Goal: Information Seeking & Learning: Learn about a topic

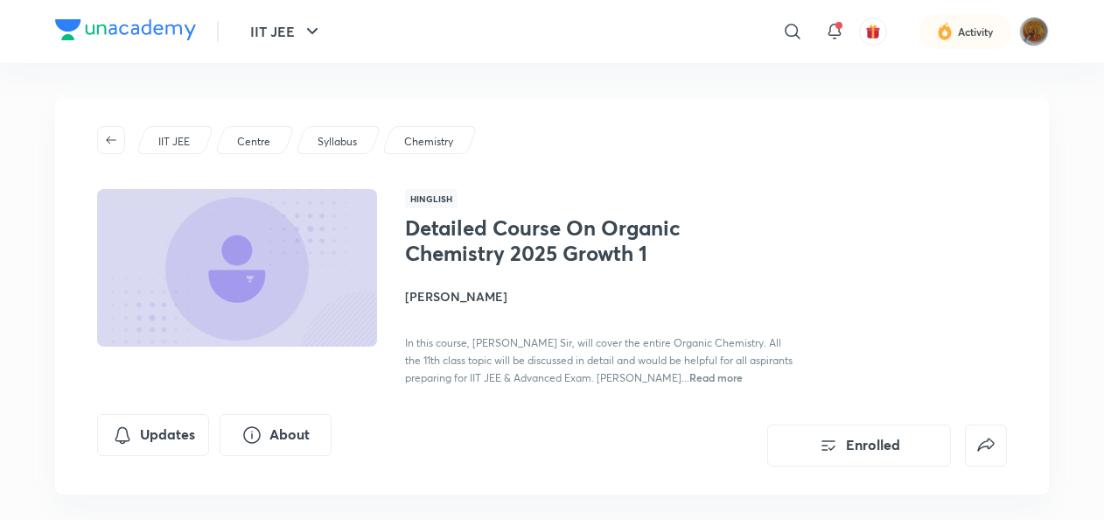
click at [181, 142] on p "IIT JEE" at bounding box center [173, 142] width 31 height 16
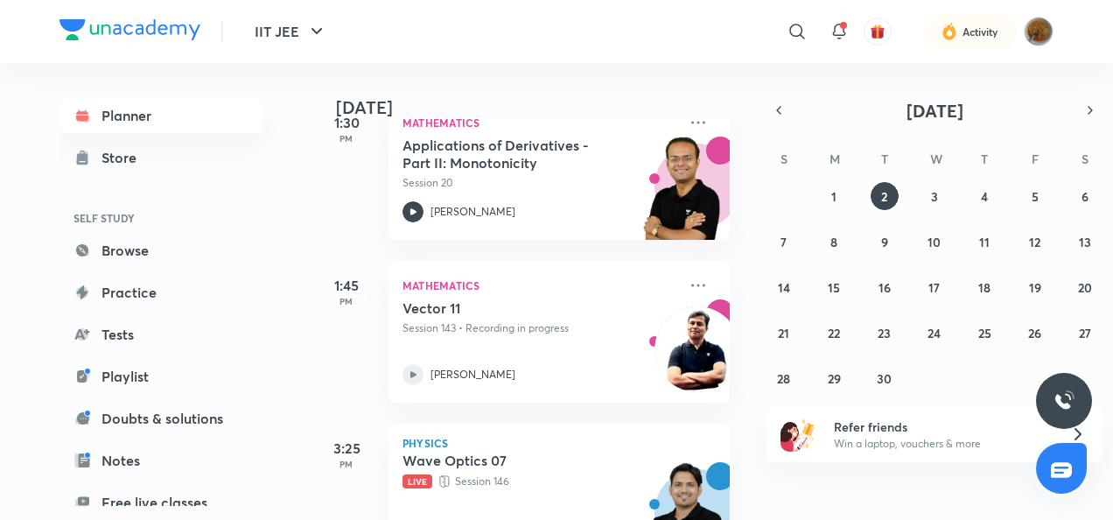
scroll to position [2343, 0]
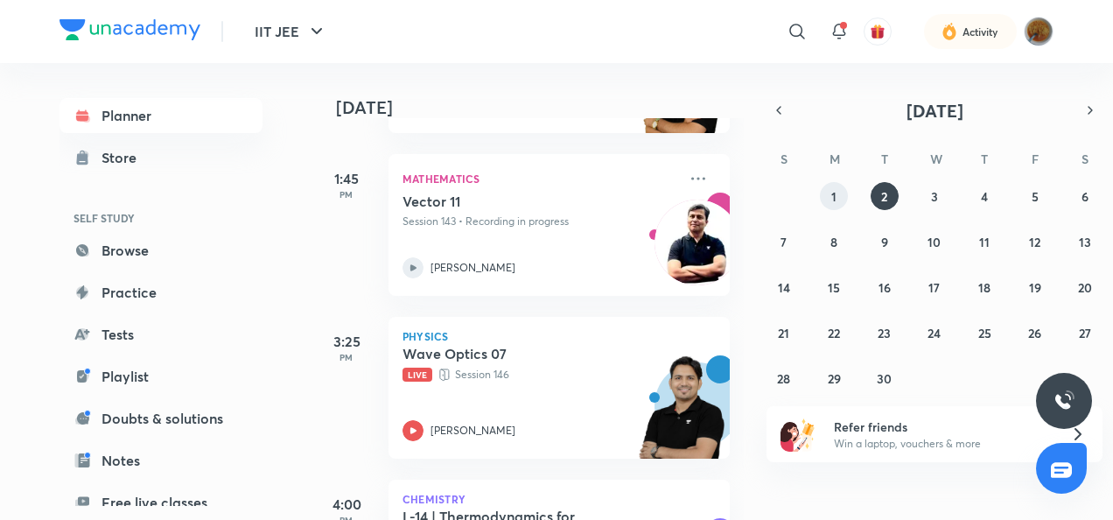
click at [840, 192] on button "1" at bounding box center [834, 196] width 28 height 28
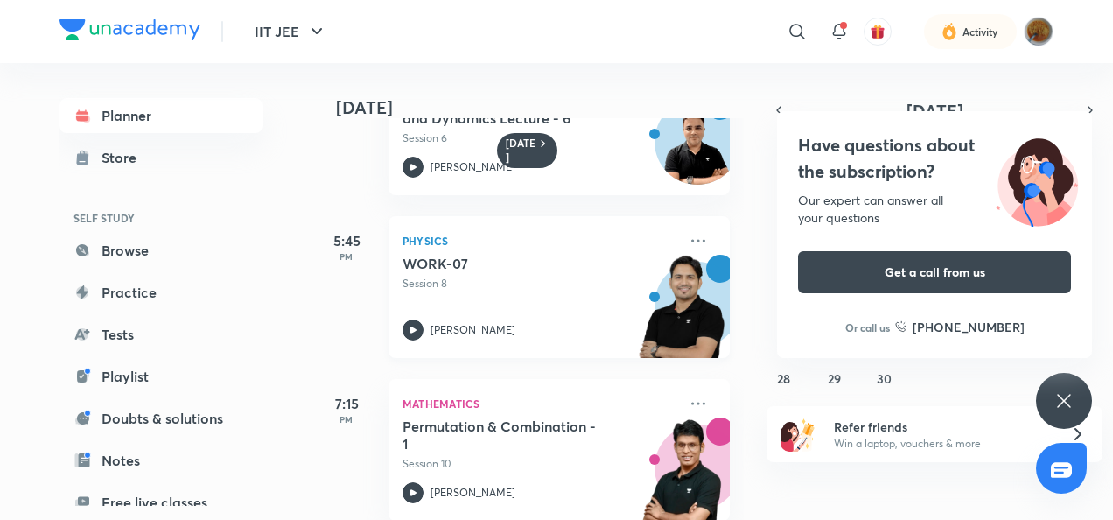
scroll to position [2846, 0]
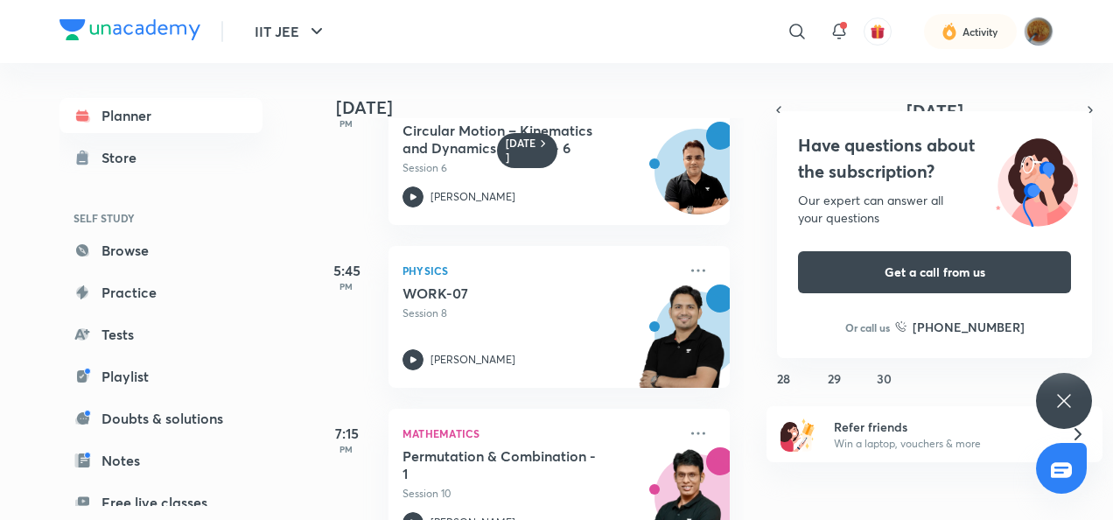
click at [1066, 388] on div "Have questions about the subscription? Our expert can answer all your questions…" at bounding box center [1064, 401] width 56 height 56
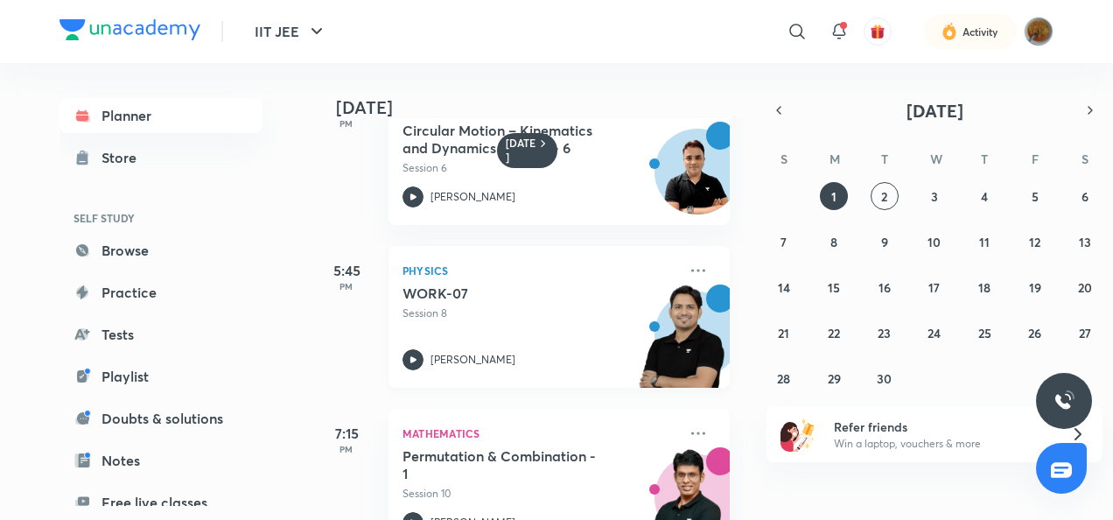
click at [414, 357] on icon at bounding box center [413, 359] width 6 height 6
click at [882, 191] on abbr "2" at bounding box center [884, 196] width 6 height 17
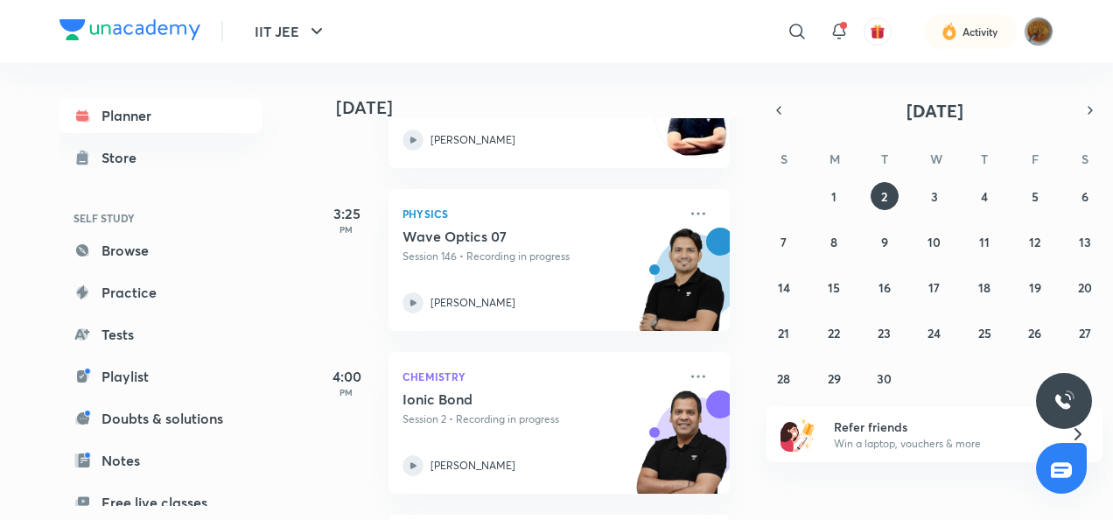
scroll to position [2470, 0]
click at [658, 243] on img at bounding box center [681, 288] width 96 height 121
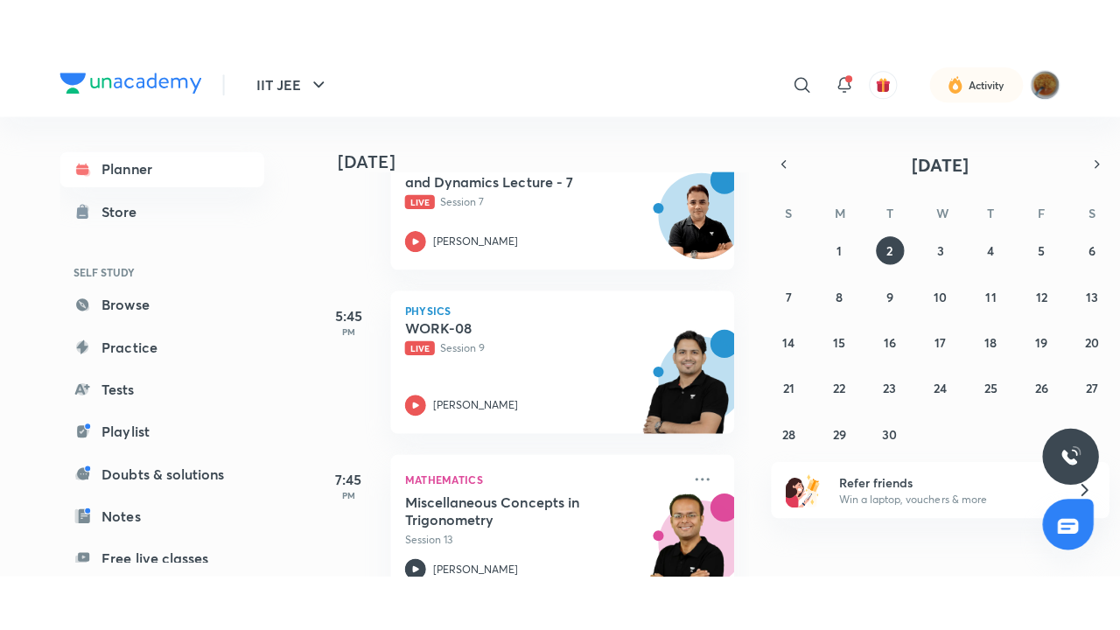
scroll to position [3252, 0]
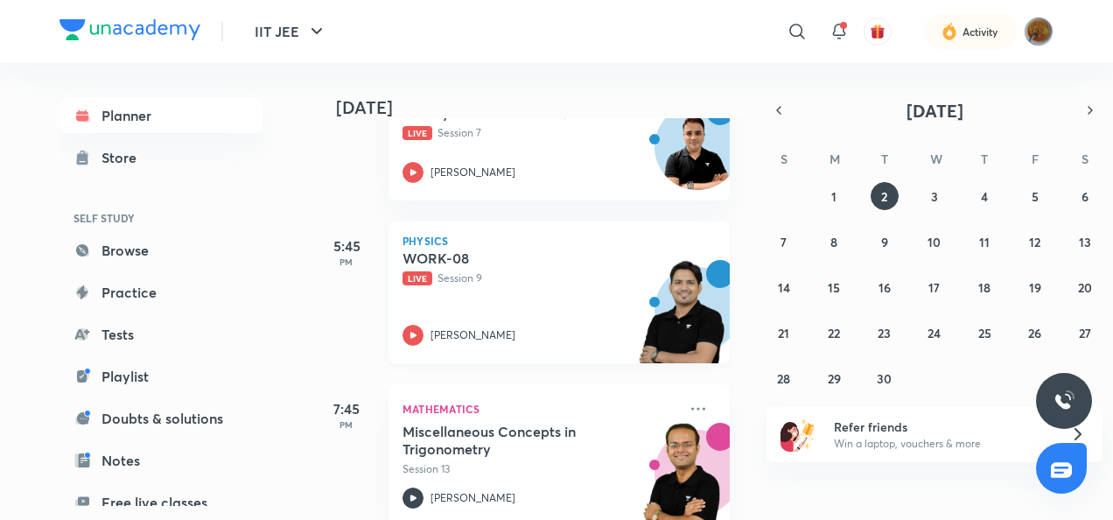
click at [423, 333] on div "[PERSON_NAME]" at bounding box center [539, 335] width 275 height 21
click at [416, 331] on icon at bounding box center [412, 335] width 21 height 21
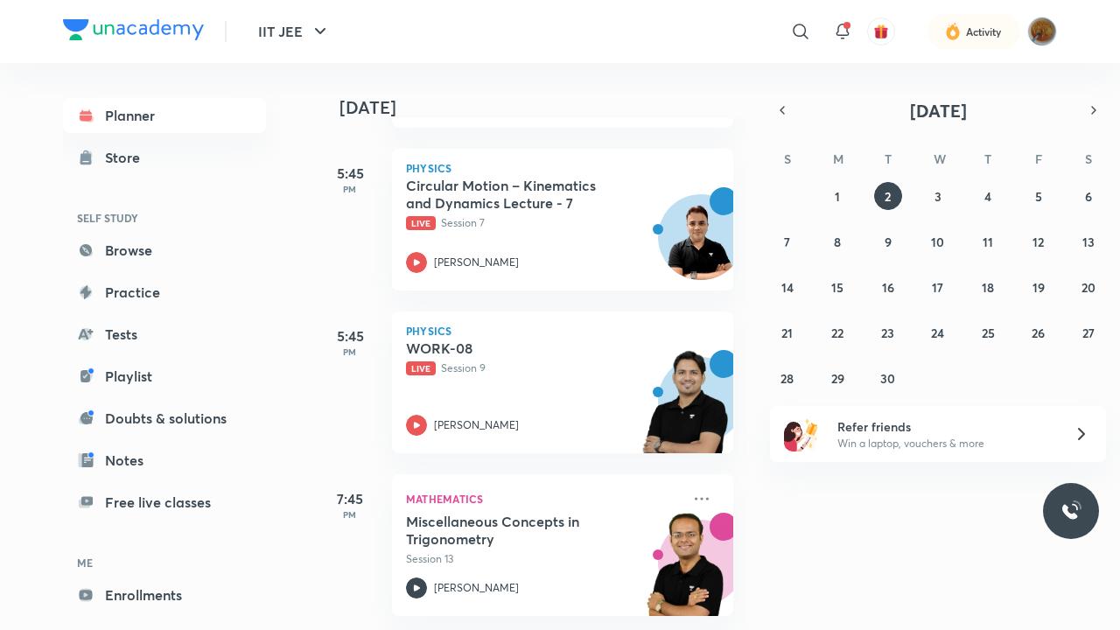
scroll to position [3175, 0]
